Goal: Task Accomplishment & Management: Complete application form

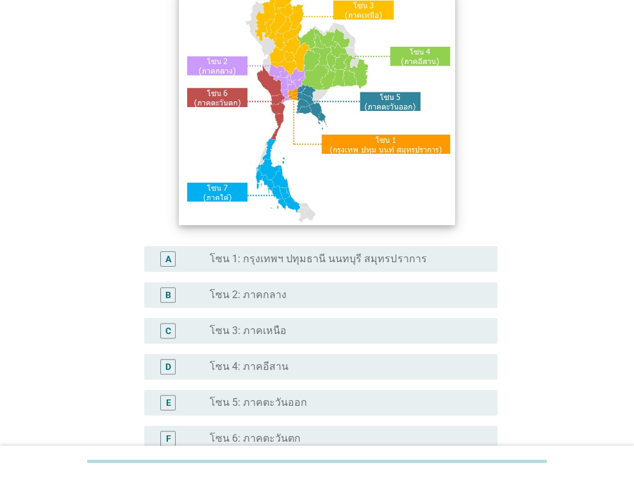
scroll to position [192, 0]
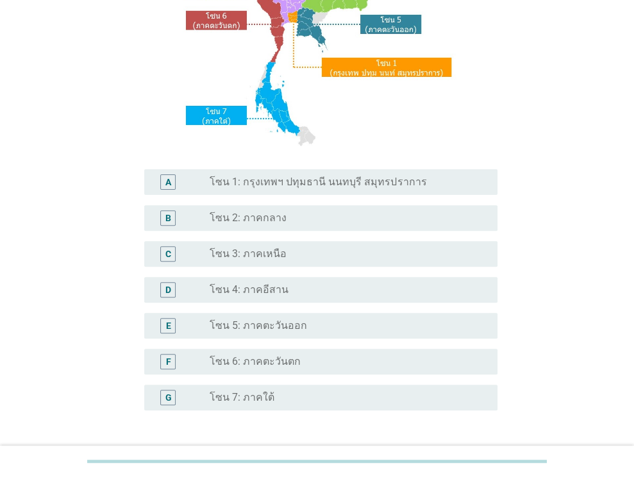
click at [326, 194] on div "A radio_button_unchecked โซน 1: กรุงเทพฯ ปทุมธานี นนทบุรี สมุทรปราการ" at bounding box center [320, 182] width 353 height 26
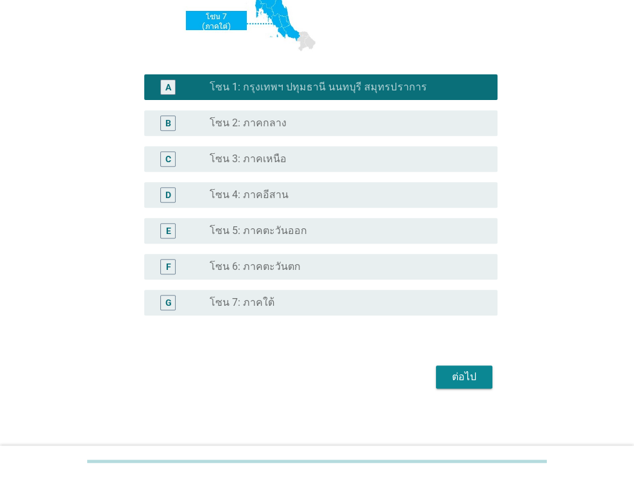
scroll to position [291, 0]
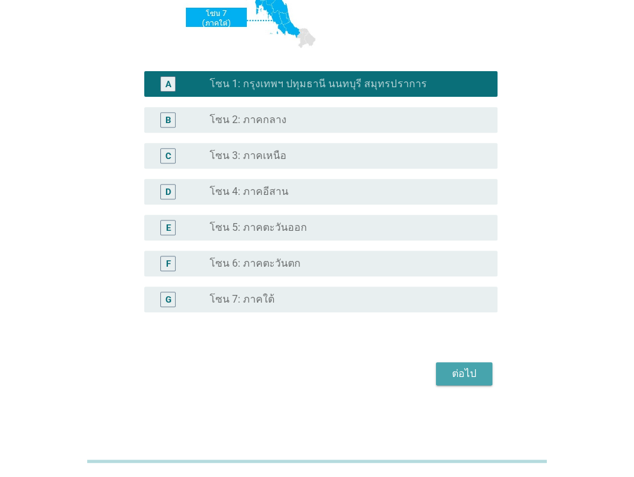
click at [461, 368] on div "ต่อไป" at bounding box center [465, 373] width 36 height 15
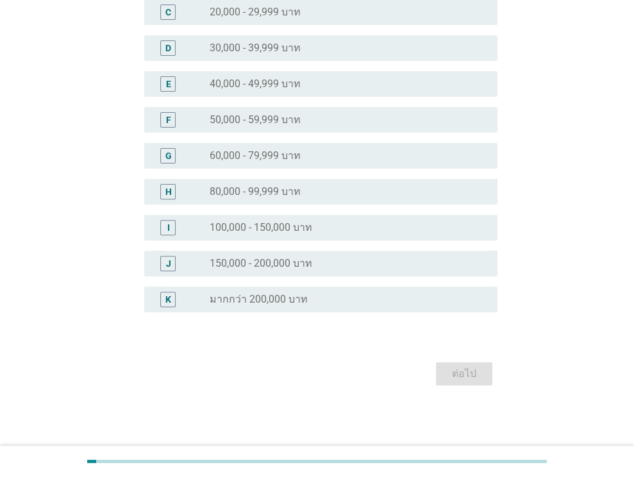
scroll to position [0, 0]
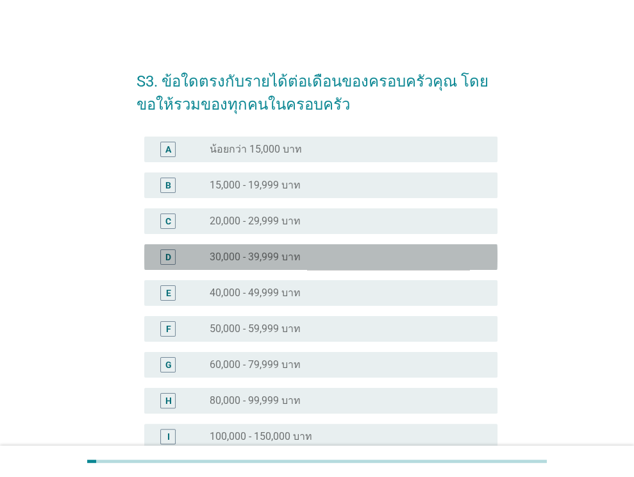
click at [277, 255] on label "30,000 - 39,999 บาท" at bounding box center [255, 257] width 91 height 13
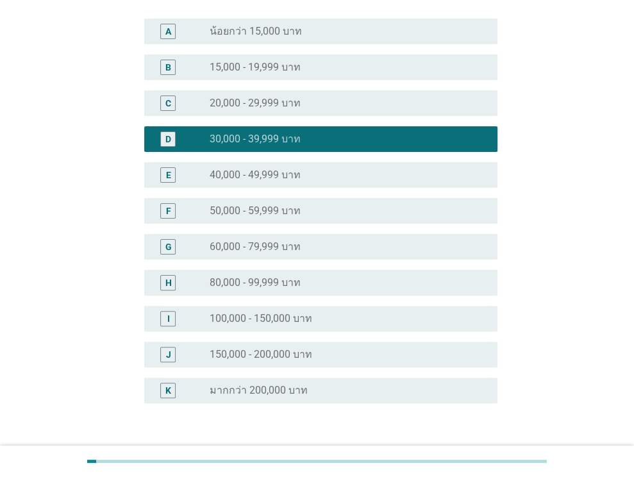
scroll to position [209, 0]
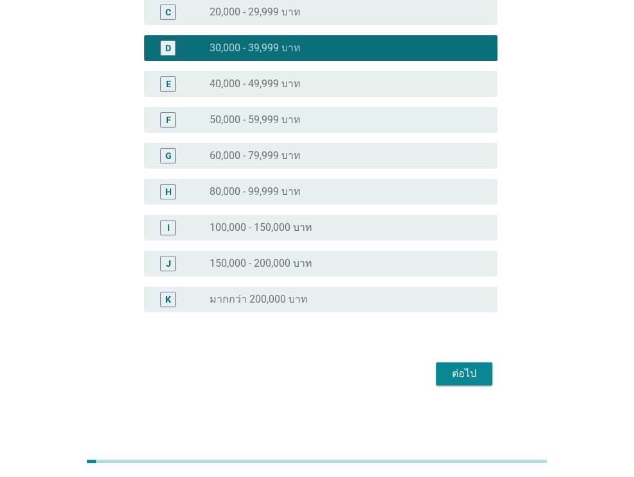
click at [450, 376] on div "ต่อไป" at bounding box center [465, 373] width 36 height 15
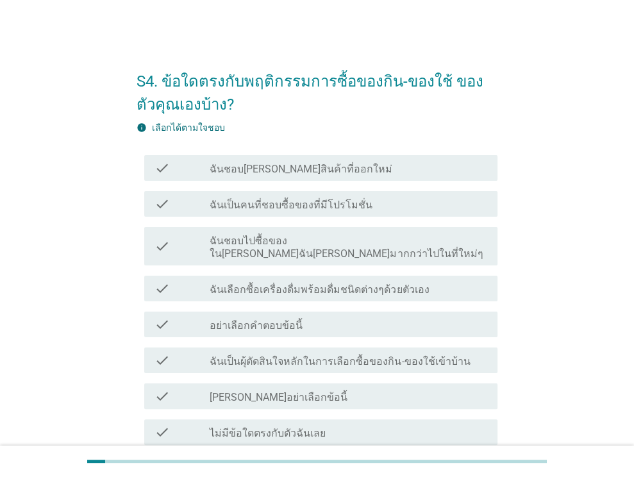
scroll to position [64, 0]
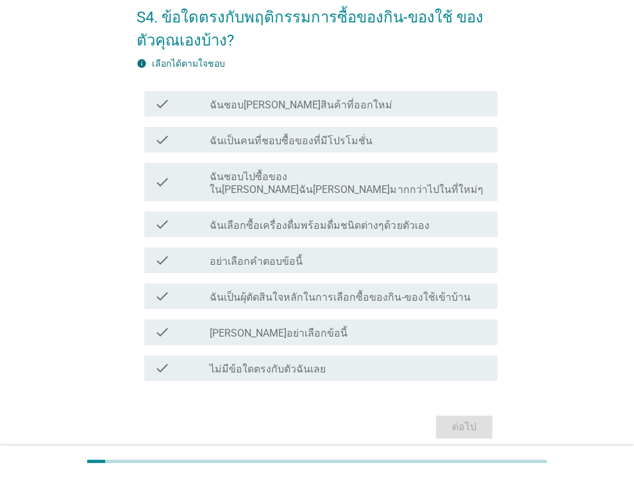
click at [339, 362] on div "check_box_outline_blank ไม่มีข้อใดตรงกับตัวฉันเลย" at bounding box center [349, 368] width 278 height 15
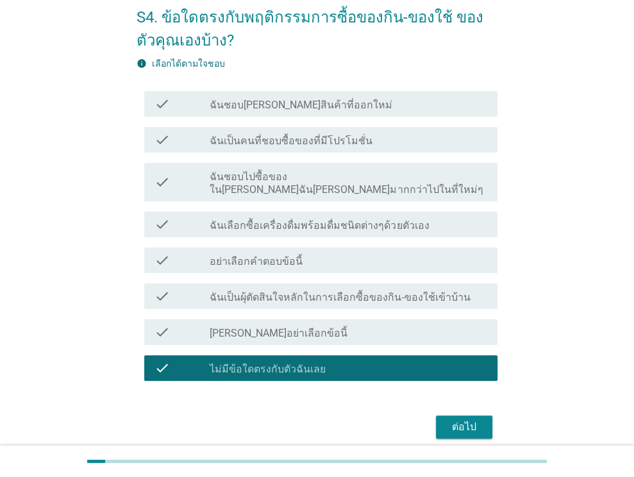
click at [481, 420] on div "ต่อไป" at bounding box center [465, 427] width 36 height 15
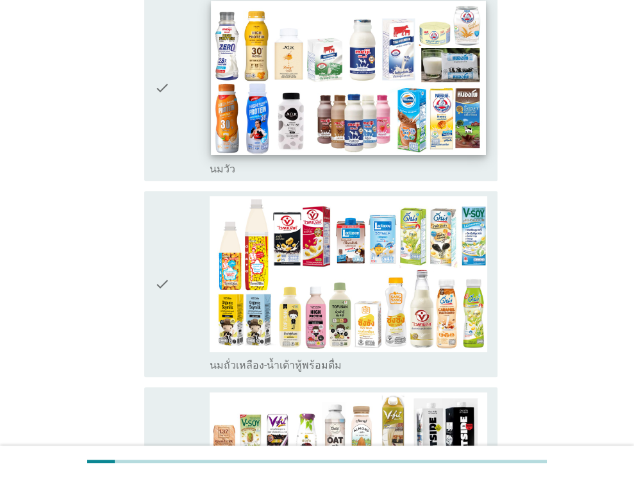
scroll to position [257, 0]
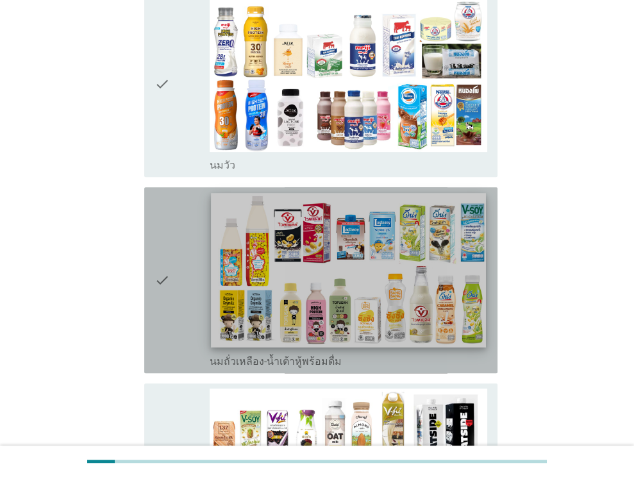
click at [380, 284] on img at bounding box center [349, 270] width 275 height 155
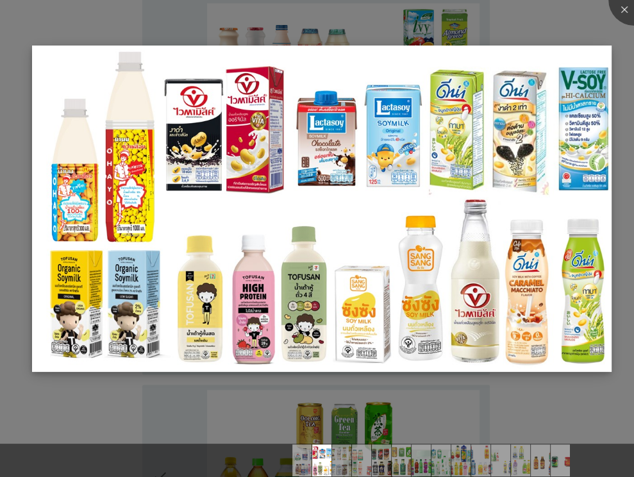
scroll to position [898, 0]
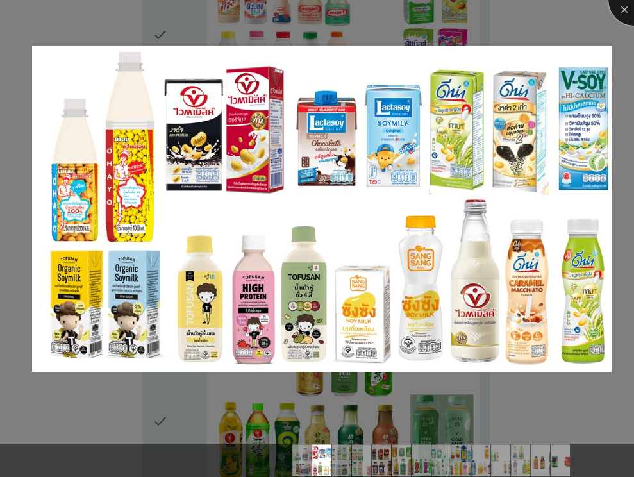
click at [628, 6] on div at bounding box center [634, -1] width 51 height 51
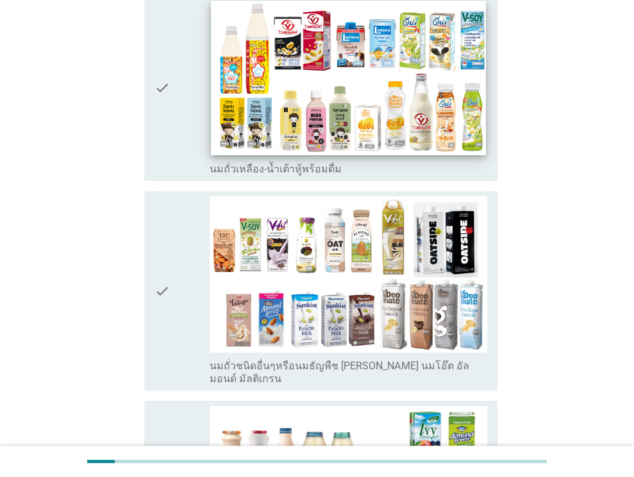
scroll to position [385, 0]
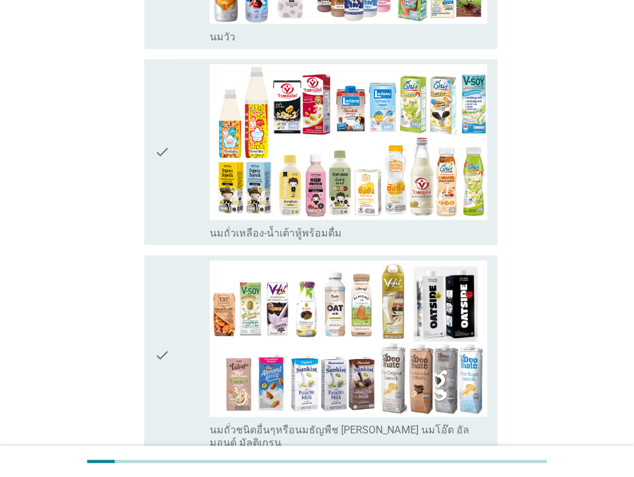
click at [165, 124] on icon "check" at bounding box center [162, 152] width 15 height 176
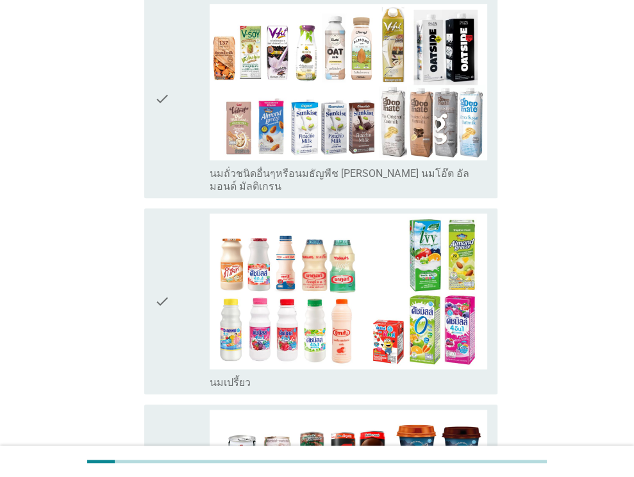
scroll to position [834, 0]
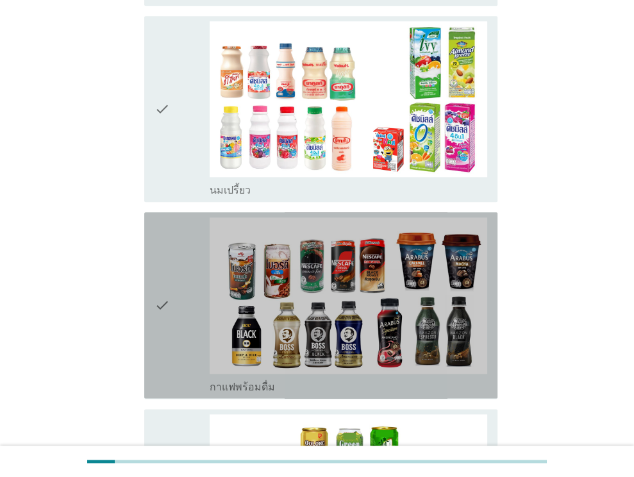
click at [155, 279] on icon "check" at bounding box center [162, 305] width 15 height 176
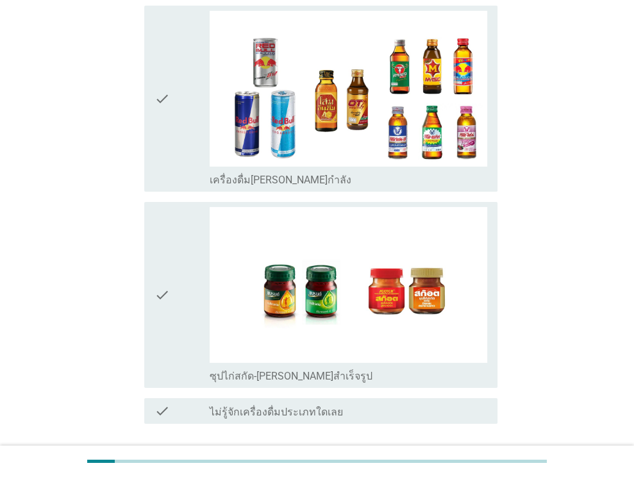
scroll to position [2669, 0]
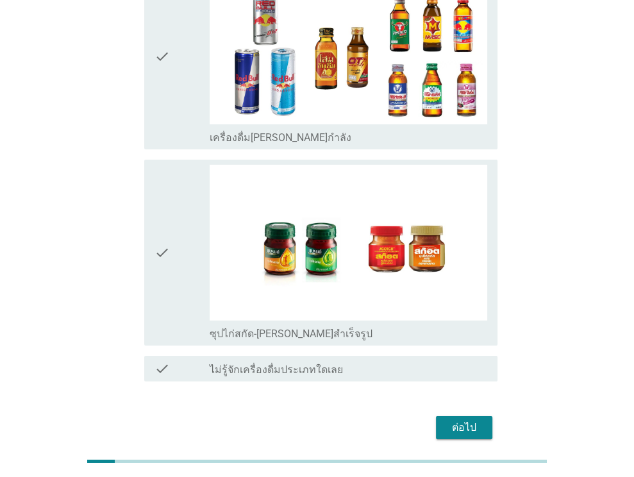
click at [462, 416] on button "ต่อไป" at bounding box center [464, 427] width 56 height 23
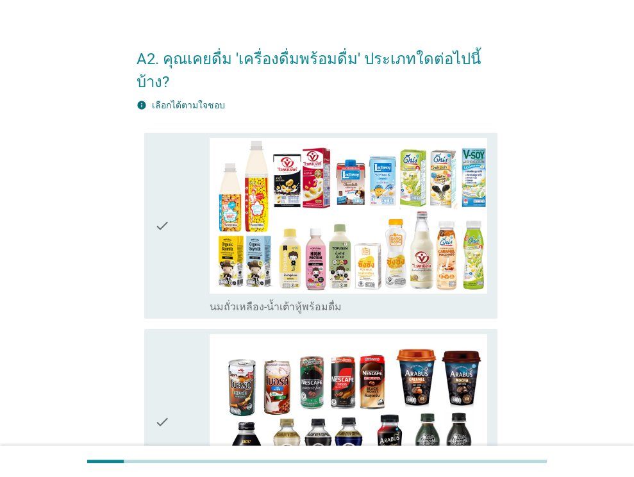
scroll to position [222, 0]
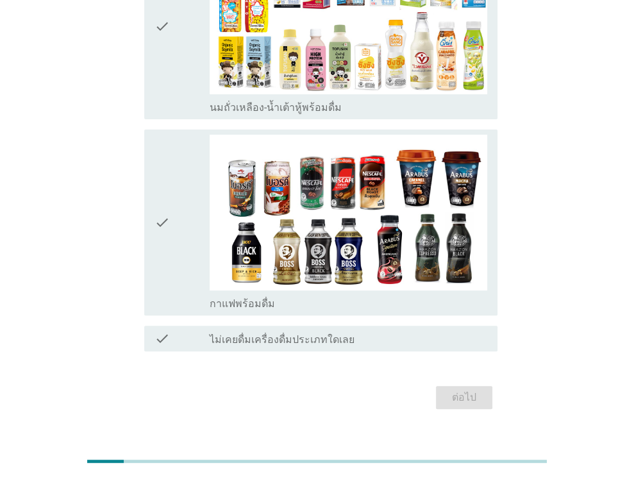
click at [418, 331] on div "check_box_outline_blank ไม่เคยดื่มเครื่องดื่มประเภทใดเลย" at bounding box center [349, 338] width 278 height 15
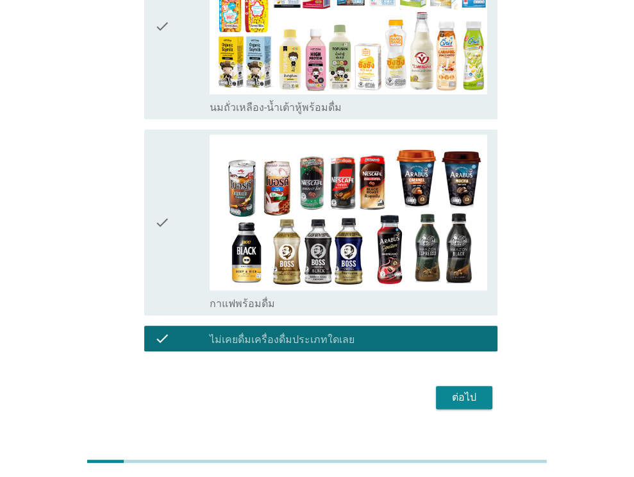
click at [474, 390] on div "ต่อไป" at bounding box center [465, 397] width 36 height 15
